Goal: Answer question/provide support

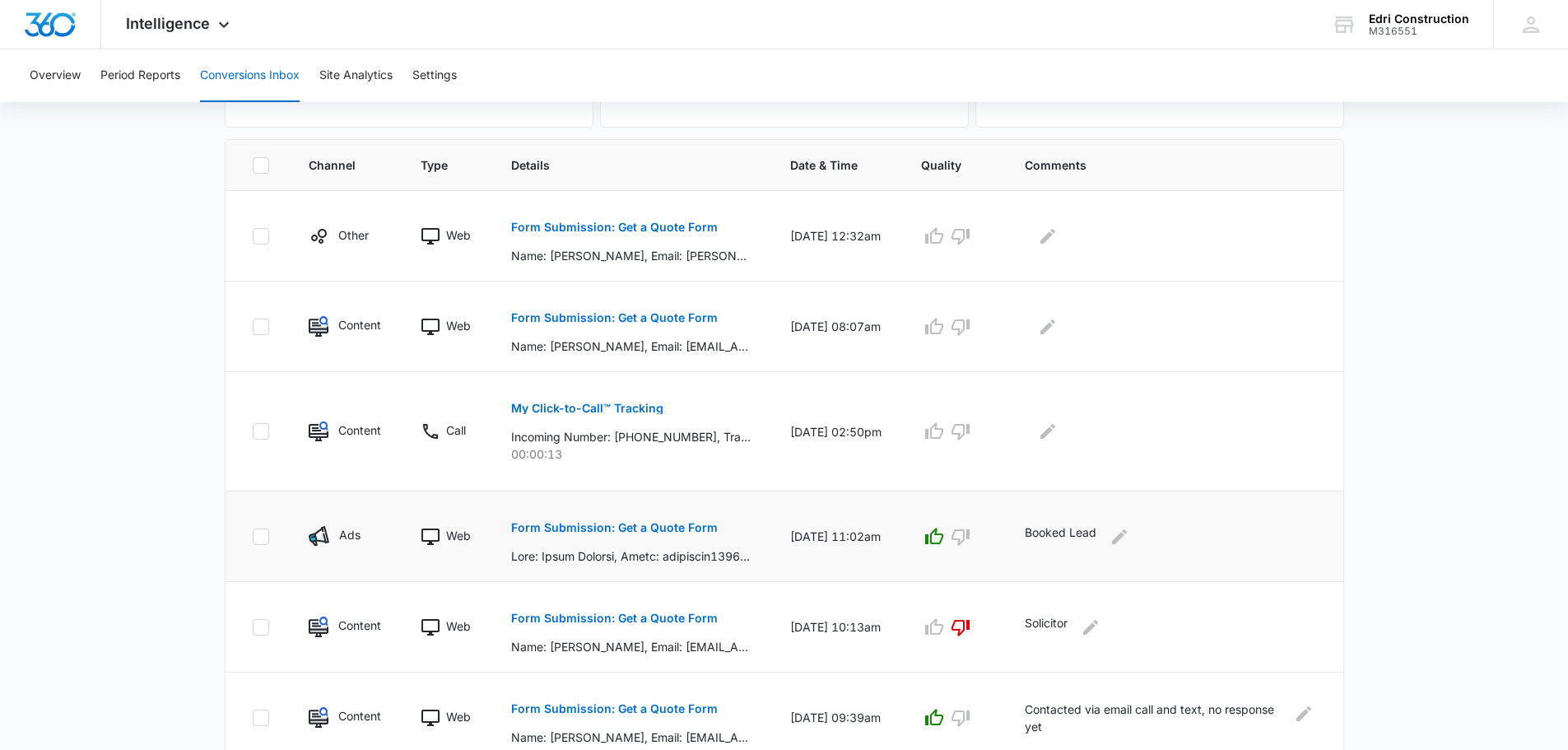
scroll to position [329, 0]
click at [974, 314] on button "button" at bounding box center [960, 325] width 26 height 26
click at [1061, 325] on button "Edit Comments" at bounding box center [1047, 325] width 26 height 26
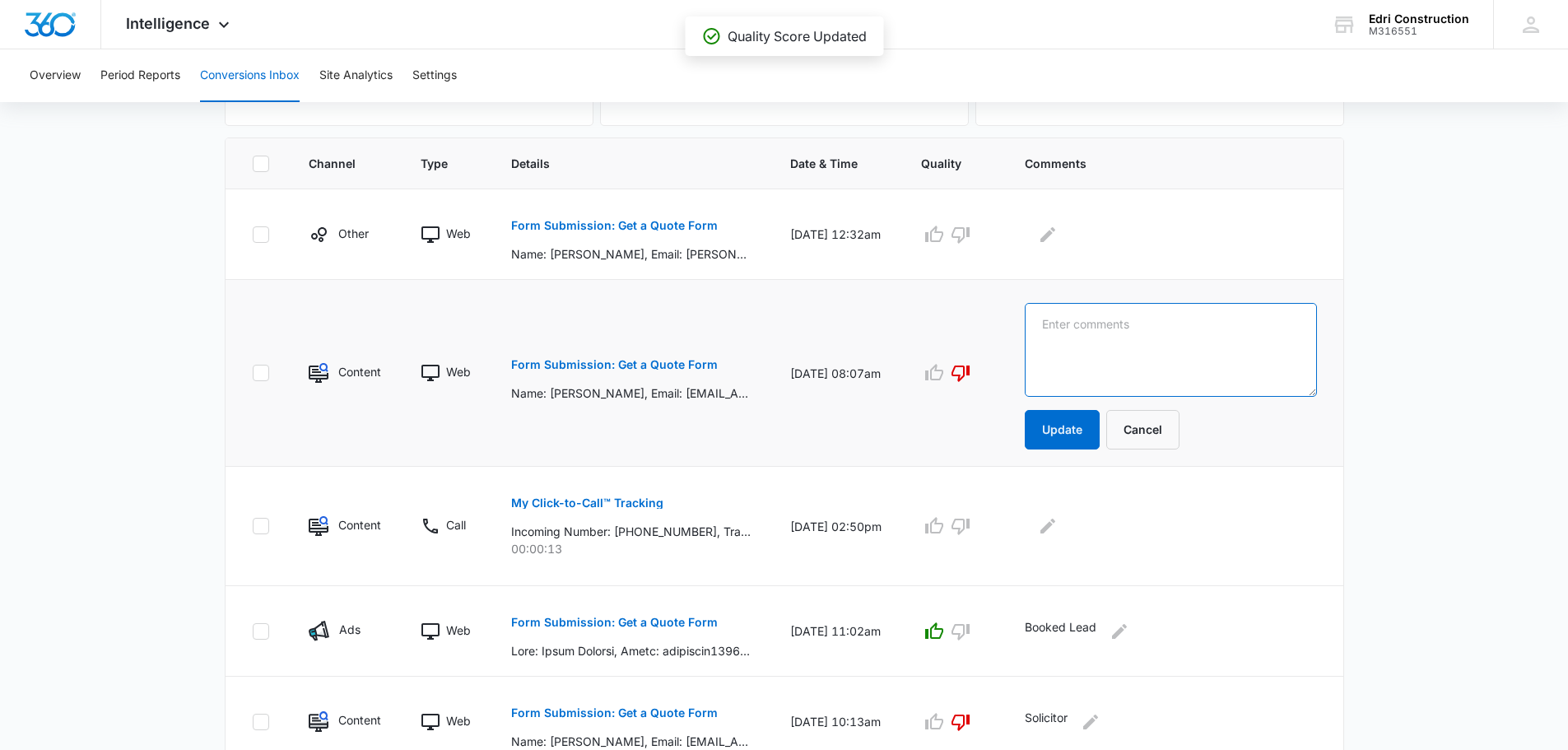
click at [1085, 325] on textarea at bounding box center [1170, 350] width 291 height 94
click at [1136, 310] on textarea at bounding box center [1170, 350] width 291 height 94
click at [1174, 351] on textarea at bounding box center [1170, 350] width 291 height 94
type textarea "s"
type textarea "Solicitor"
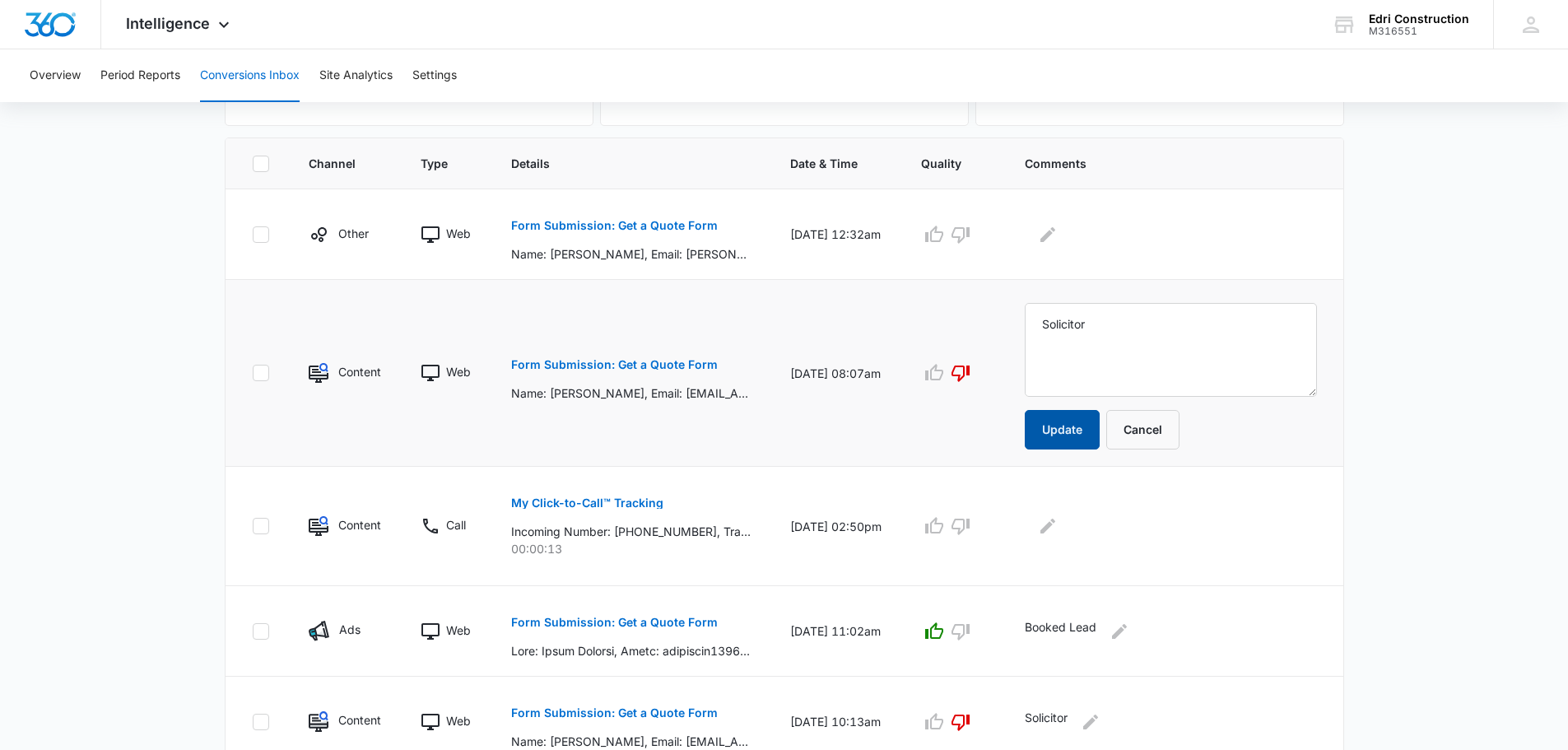
click at [1089, 436] on button "Update" at bounding box center [1062, 430] width 75 height 39
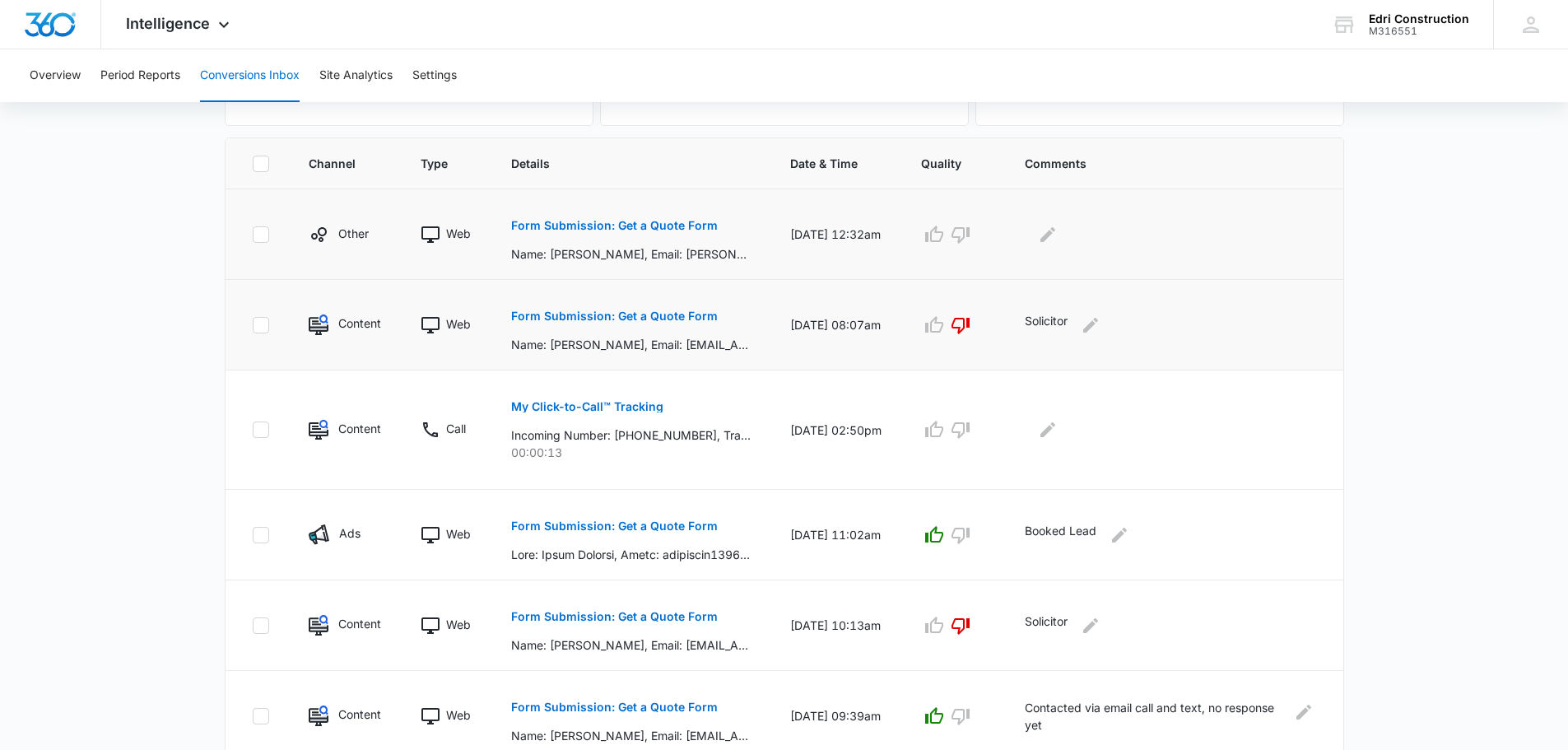
click at [684, 226] on p "Form Submission: Get a Quote Form" at bounding box center [614, 226] width 207 height 12
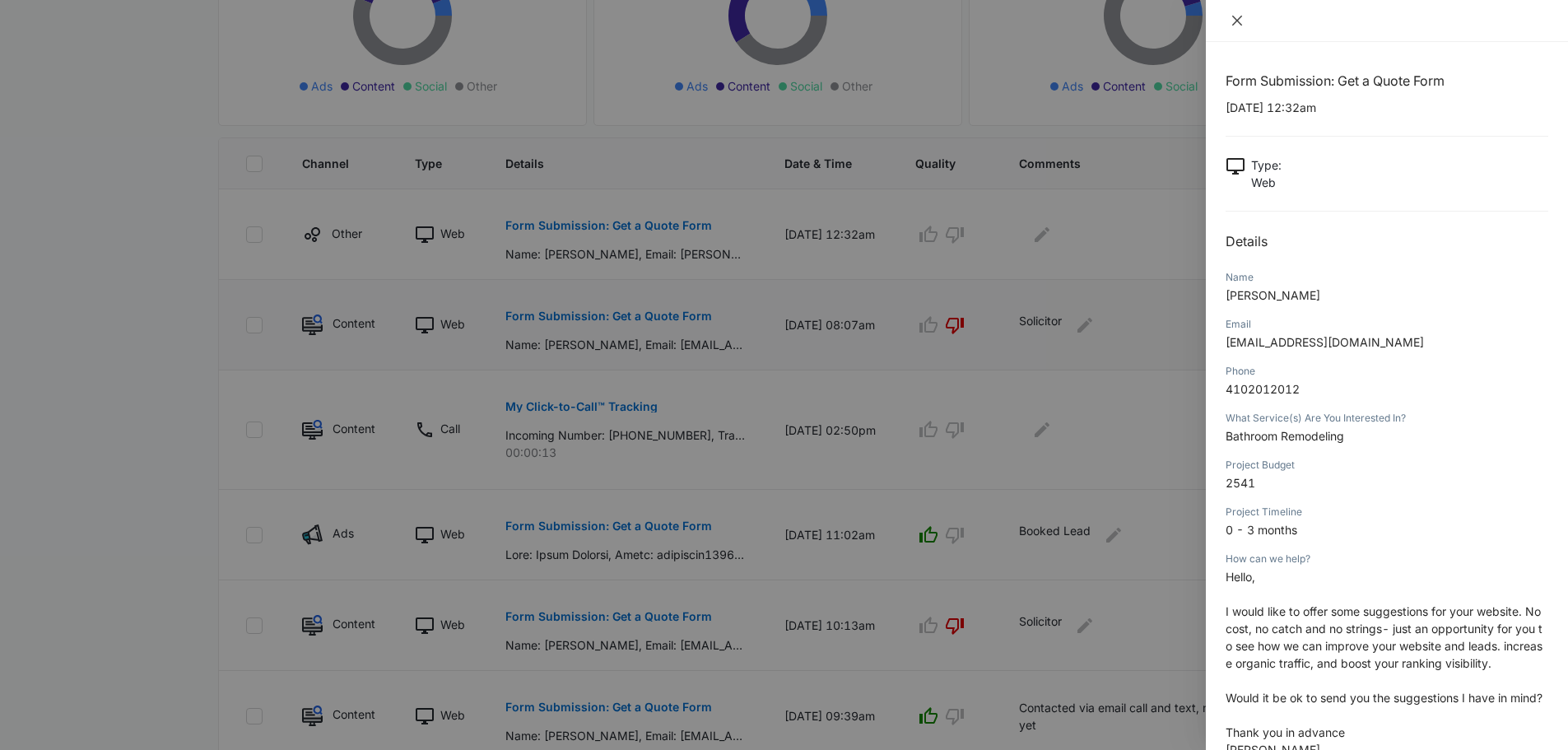
click at [1239, 23] on icon "close" at bounding box center [1237, 20] width 13 height 13
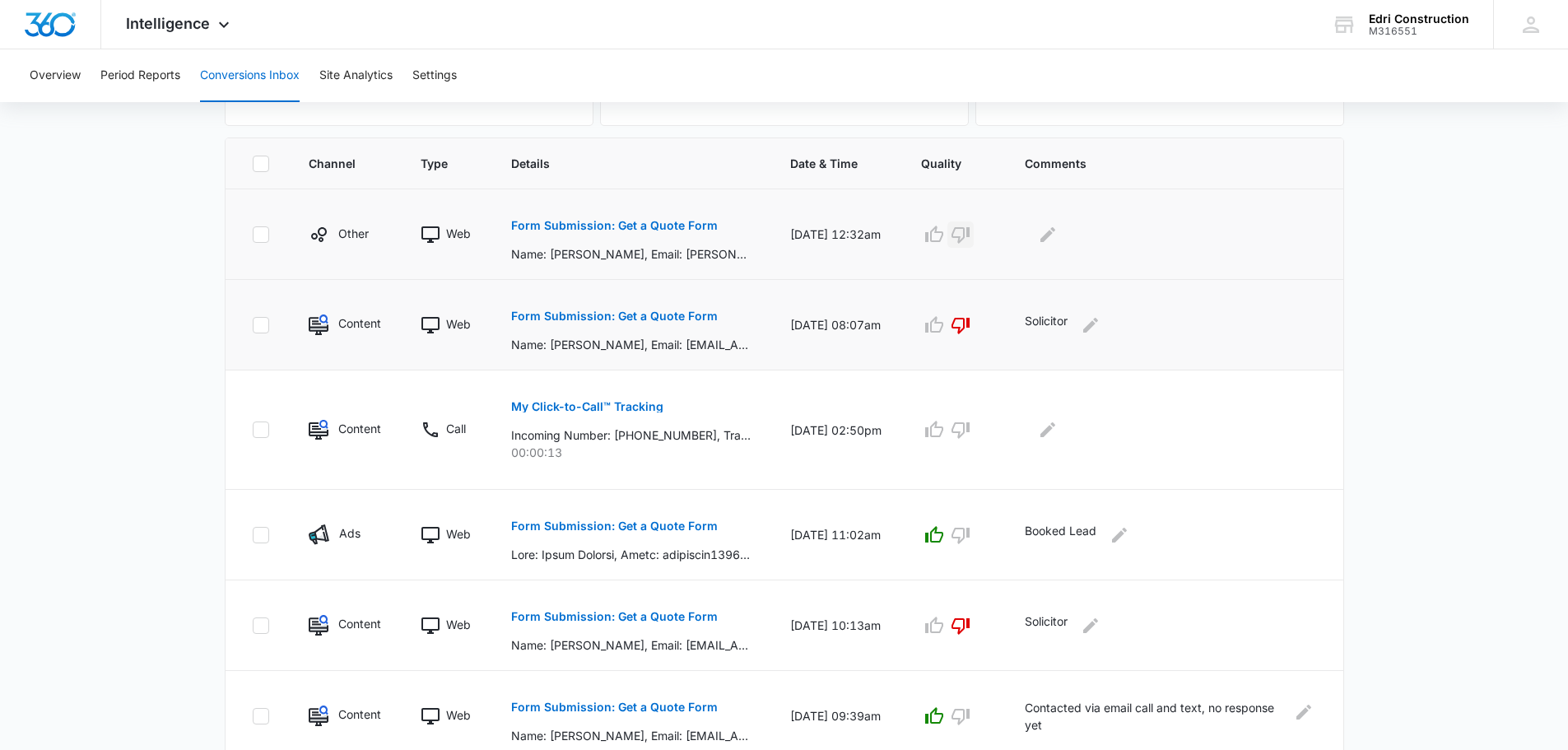
click at [974, 245] on button "button" at bounding box center [960, 234] width 26 height 26
click at [1058, 228] on icon "Edit Comments" at bounding box center [1048, 235] width 20 height 20
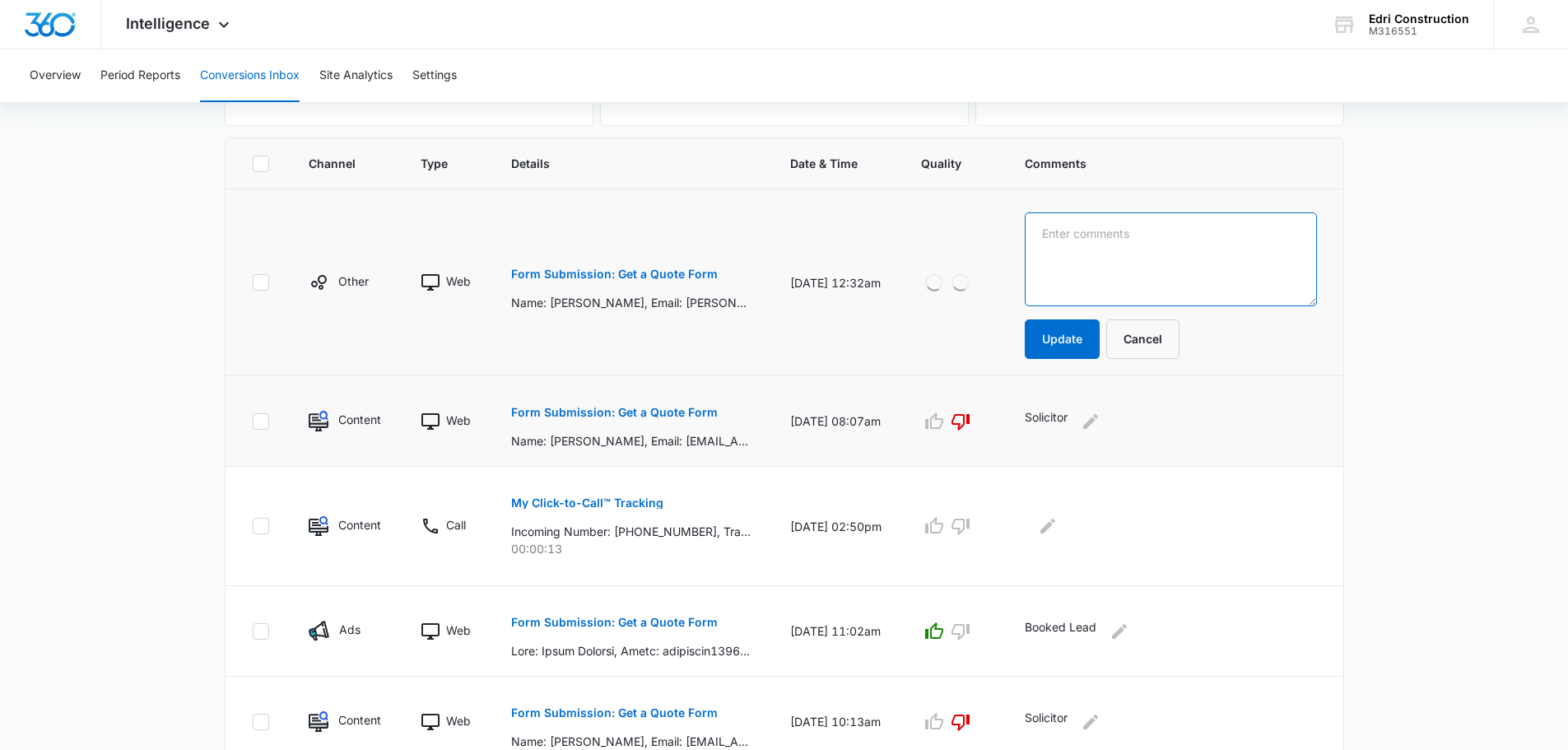
click at [1087, 239] on textarea at bounding box center [1170, 258] width 291 height 94
type textarea "Solicitor"
click at [1071, 359] on button "Update" at bounding box center [1062, 339] width 75 height 39
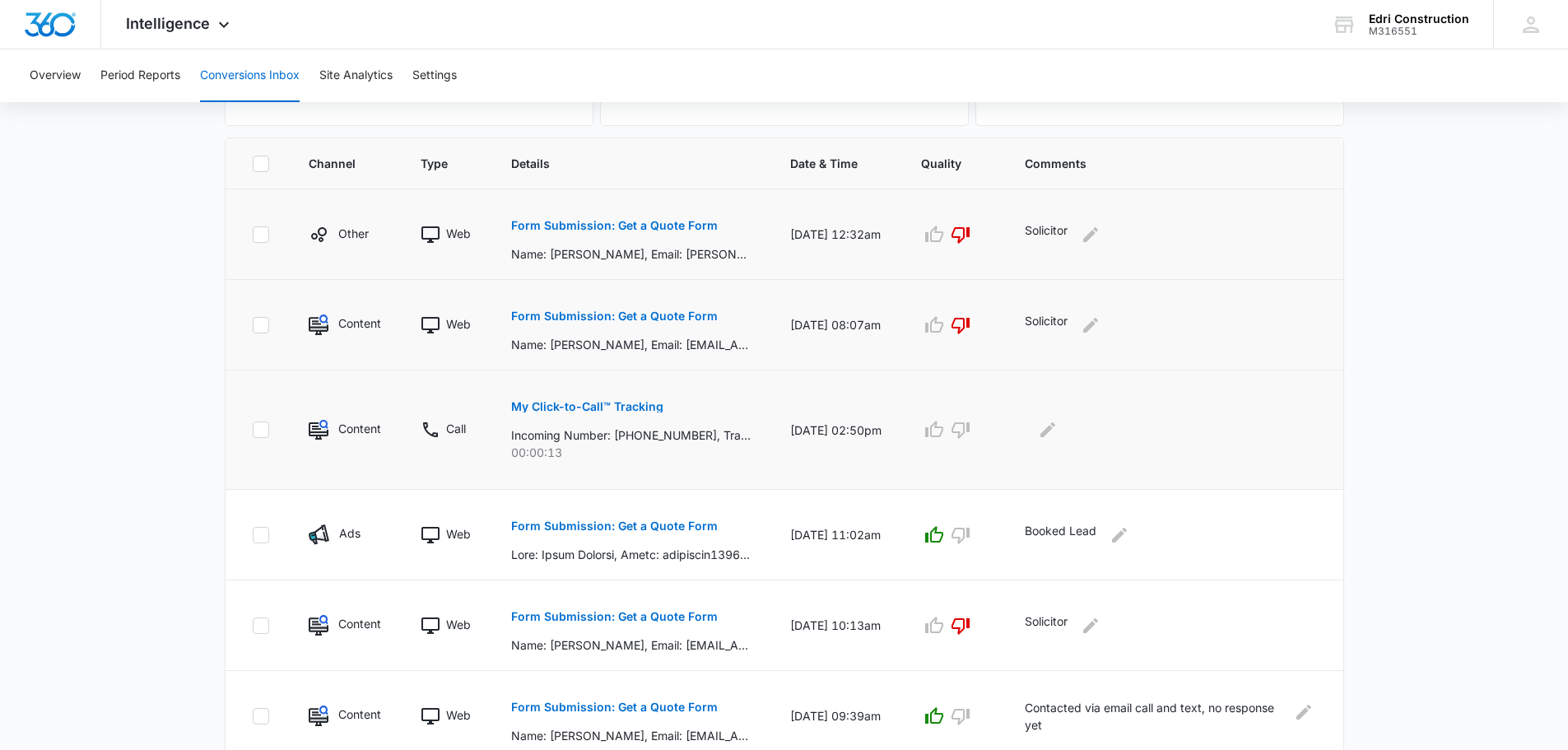
click at [561, 404] on p "My Click-to-Call™ Tracking" at bounding box center [587, 407] width 152 height 12
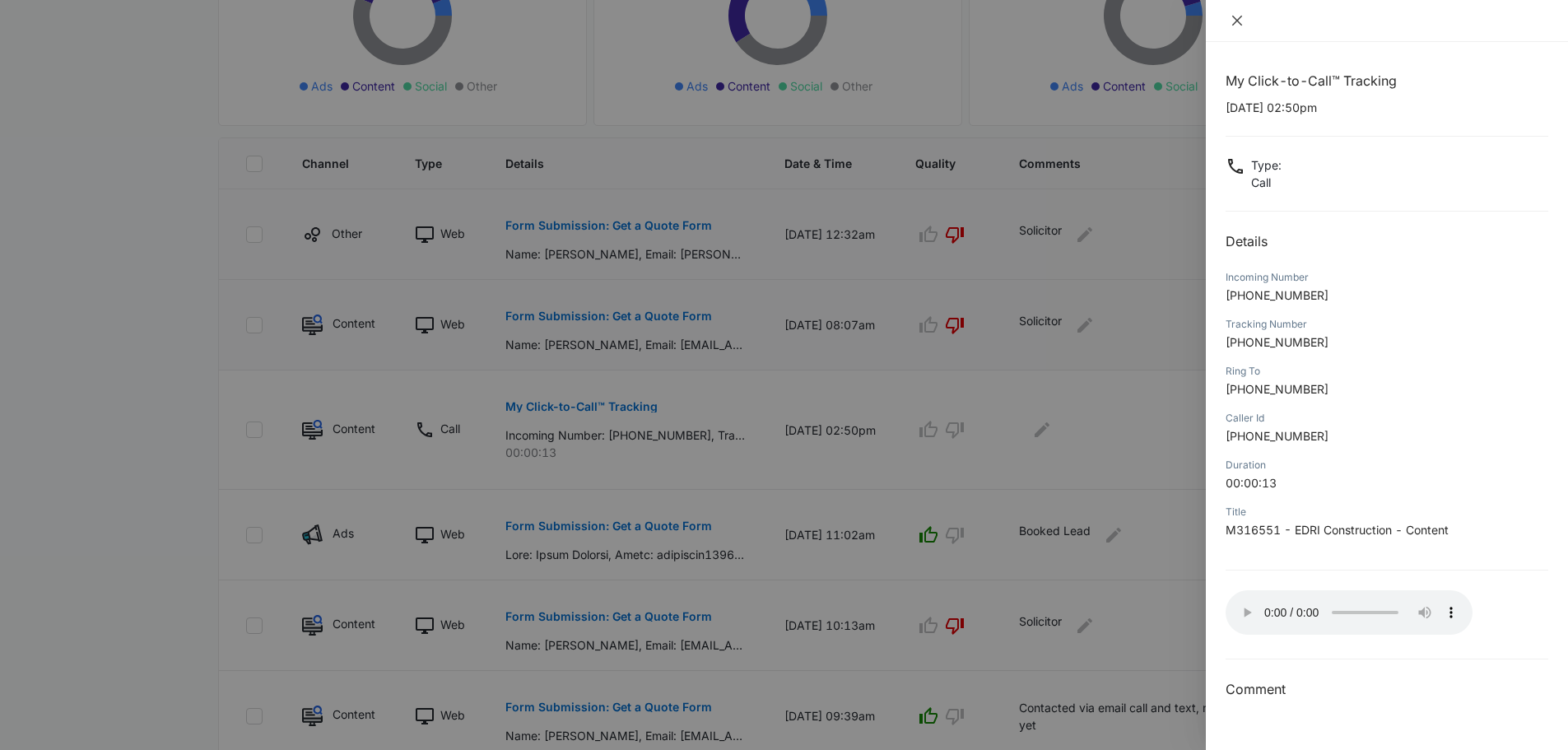
click at [1239, 15] on icon "close" at bounding box center [1237, 20] width 13 height 13
